Goal: Information Seeking & Learning: Find specific fact

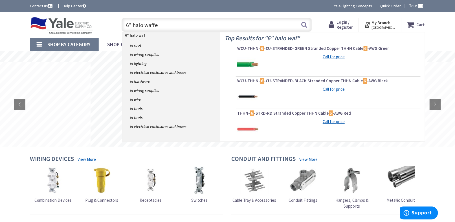
type input "6" halo waffer"
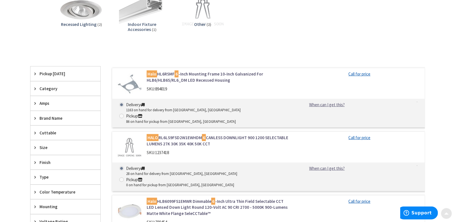
scroll to position [113, 0]
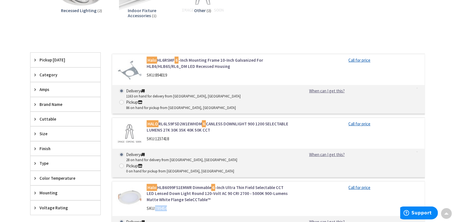
drag, startPoint x: 156, startPoint y: 186, endPoint x: 169, endPoint y: 187, distance: 13.1
click at [169, 206] on div "SKU: 789454" at bounding box center [219, 209] width 144 height 6
copy span "789454"
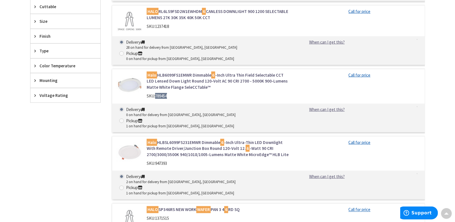
scroll to position [226, 0]
drag, startPoint x: 157, startPoint y: 130, endPoint x: 171, endPoint y: 131, distance: 14.1
click at [171, 160] on div "SKU: 947393" at bounding box center [219, 163] width 144 height 6
copy span "947393"
click at [79, 143] on div "Filters 5 items Pickup Today Harrisburg, PA (0 mi) (3) York, PA (21.67 mi) (2) …" at bounding box center [65, 103] width 71 height 326
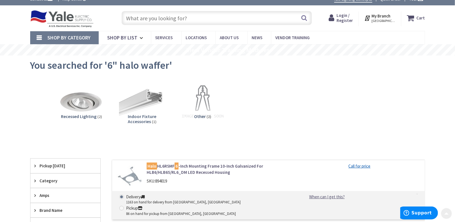
scroll to position [0, 0]
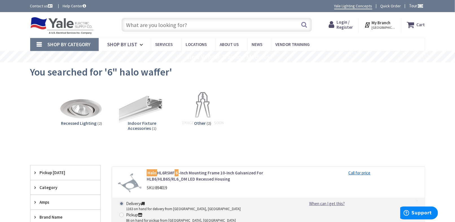
click at [151, 26] on input "text" at bounding box center [217, 25] width 190 height 14
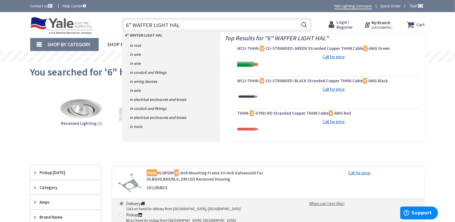
type input "6" WAFFER LIGHT HALO"
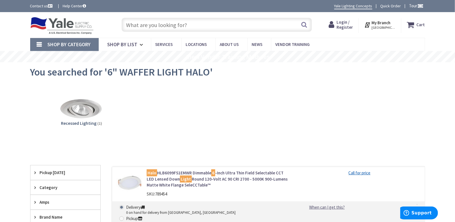
click at [49, 25] on img at bounding box center [62, 25] width 64 height 17
